Goal: Information Seeking & Learning: Learn about a topic

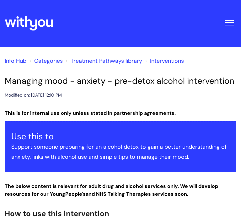
click at [13, 62] on link "Info Hub" at bounding box center [16, 61] width 22 height 8
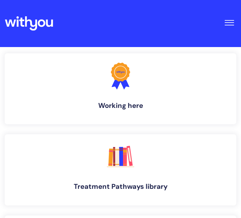
click at [231, 24] on button "Toggle Navigation" at bounding box center [229, 20] width 14 height 19
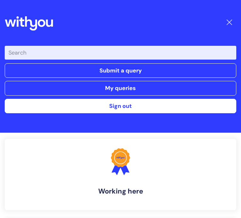
click at [202, 53] on input "Enter your search term here..." at bounding box center [120, 53] width 231 height 14
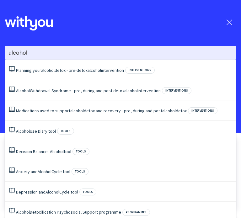
type input "alcohol"
click button "Search" at bounding box center [0, 0] width 0 height 0
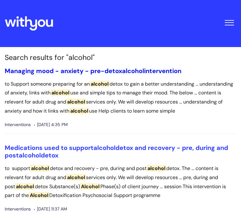
click at [120, 68] on link "Managing mood - anxiety - pre-detox alcohol intervention" at bounding box center [93, 71] width 176 height 8
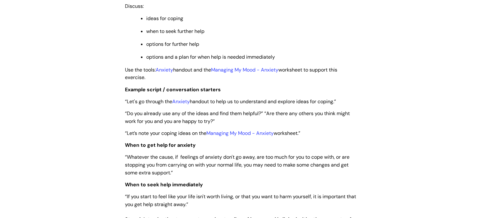
scroll to position [1159, 0]
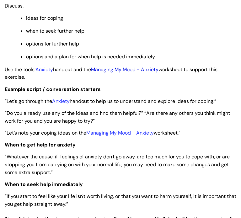
click at [145, 73] on link "Managing My Mood - Anxiety" at bounding box center [124, 69] width 67 height 7
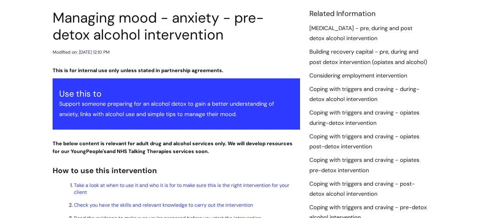
scroll to position [0, 0]
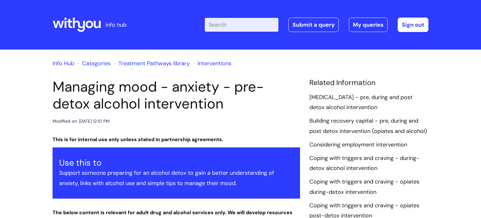
click at [95, 63] on link "Categories" at bounding box center [96, 64] width 29 height 8
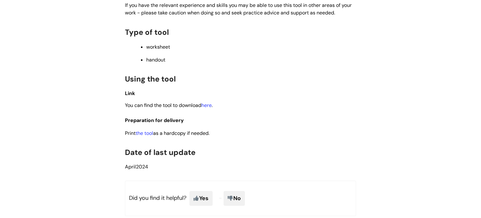
scroll to position [271, 0]
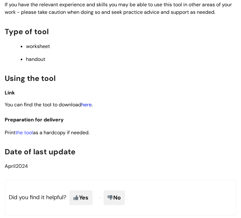
click at [89, 108] on link "here" at bounding box center [86, 104] width 10 height 7
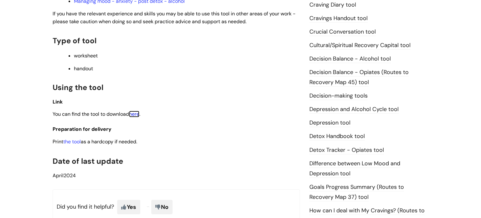
scroll to position [0, 0]
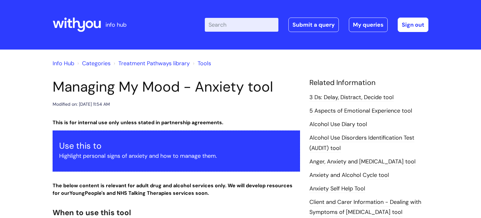
click at [217, 31] on input "Enter your search term here..." at bounding box center [242, 25] width 74 height 14
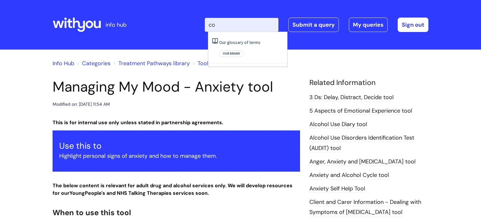
type input "c"
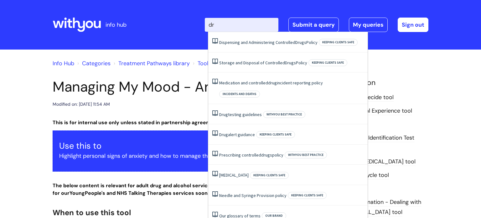
type input "d"
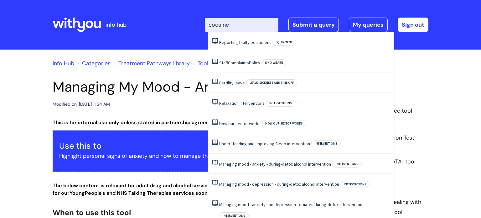
type input "cocaine"
click button "Search" at bounding box center [0, 0] width 0 height 0
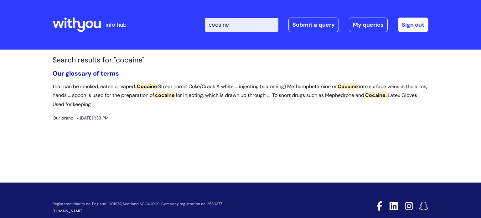
click at [104, 72] on link "Our glossary of terms" at bounding box center [86, 73] width 66 height 8
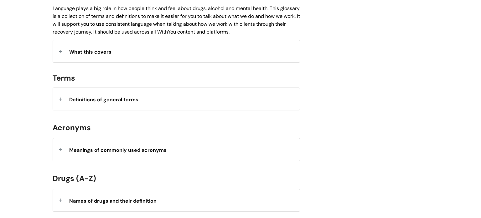
scroll to position [165, 0]
drag, startPoint x: 105, startPoint y: 51, endPoint x: 106, endPoint y: 61, distance: 10.4
click at [106, 61] on div "What this covers" at bounding box center [176, 51] width 247 height 22
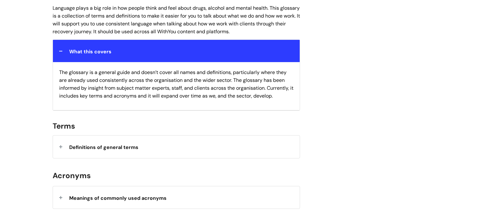
click at [115, 139] on div "Definitions of general terms" at bounding box center [176, 146] width 247 height 22
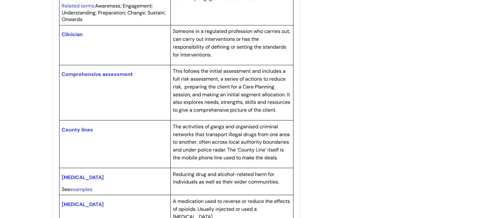
scroll to position [674, 0]
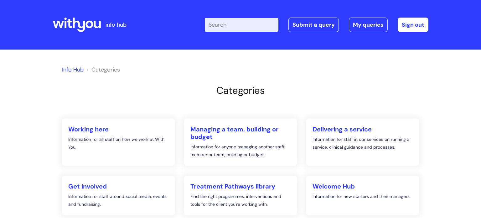
click at [66, 73] on link "Info Hub" at bounding box center [73, 70] width 22 height 8
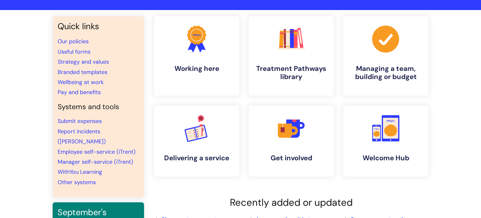
scroll to position [40, 0]
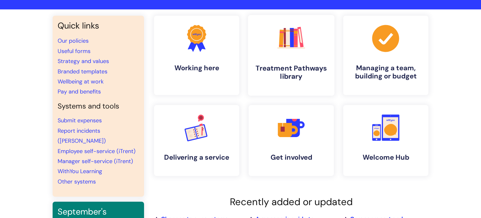
click at [276, 69] on h4 "Treatment Pathways library" at bounding box center [291, 72] width 76 height 17
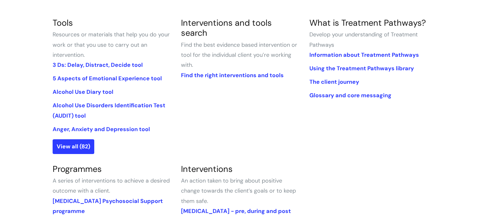
scroll to position [149, 0]
click at [112, 68] on link "3 Ds: Delay, Distract, Decide tool" at bounding box center [98, 65] width 90 height 8
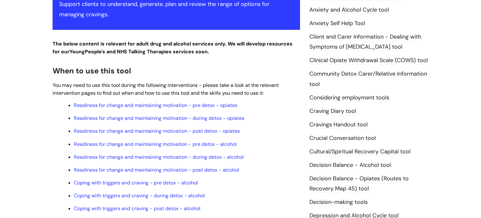
scroll to position [153, 0]
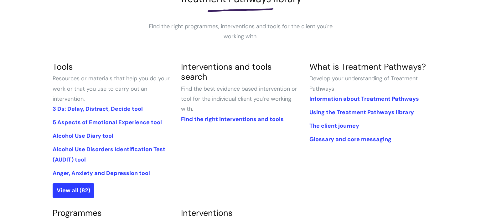
scroll to position [105, 0]
click at [133, 123] on link "5 Aspects of Emotional Experience tool" at bounding box center [107, 122] width 109 height 8
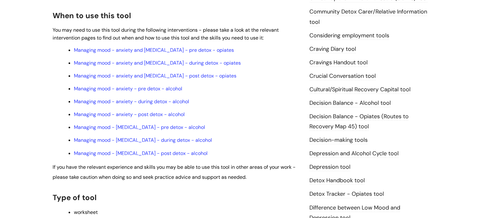
scroll to position [216, 0]
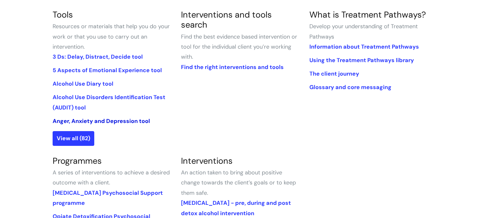
scroll to position [158, 0]
click at [82, 136] on link "View all (82)" at bounding box center [74, 138] width 42 height 14
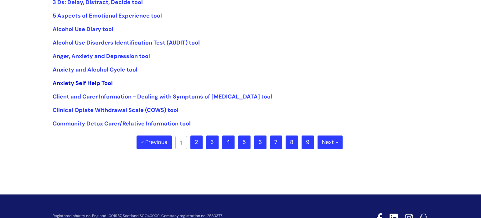
scroll to position [171, 0]
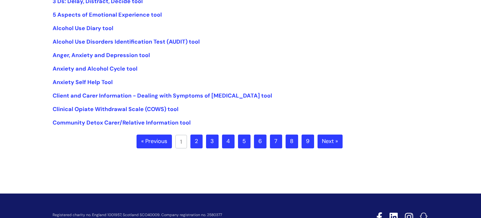
click at [199, 144] on link "2" at bounding box center [196, 141] width 12 height 14
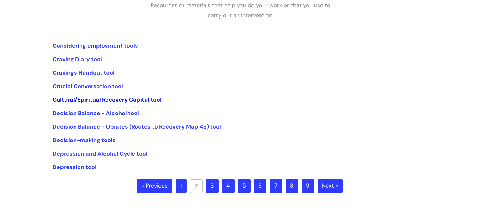
scroll to position [148, 0]
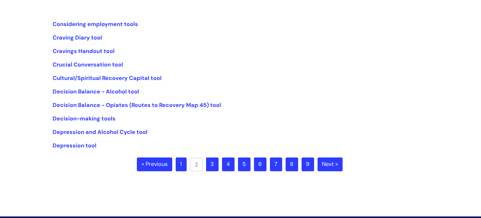
click at [208, 165] on link "3" at bounding box center [212, 164] width 13 height 14
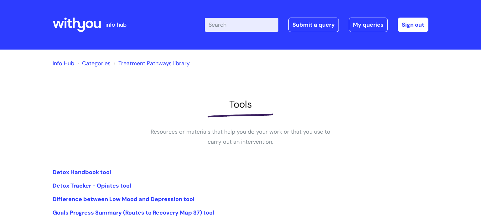
click at [139, 65] on link "Treatment Pathways library" at bounding box center [153, 64] width 71 height 8
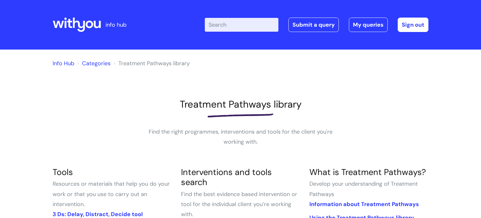
click at [139, 65] on li "Treatment Pathways library" at bounding box center [151, 63] width 78 height 10
click at [216, 28] on input "Enter your search term here..." at bounding box center [242, 25] width 74 height 14
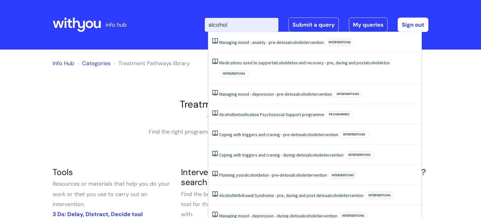
type input "alcohol"
click button "Search" at bounding box center [0, 0] width 0 height 0
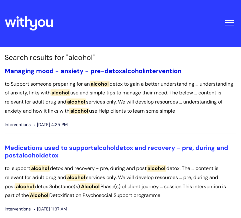
click at [120, 69] on link "Managing mood - anxiety - pre-detox alcohol intervention" at bounding box center [93, 71] width 176 height 8
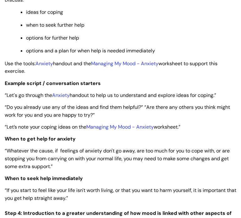
scroll to position [1166, 0]
